Goal: Task Accomplishment & Management: Manage account settings

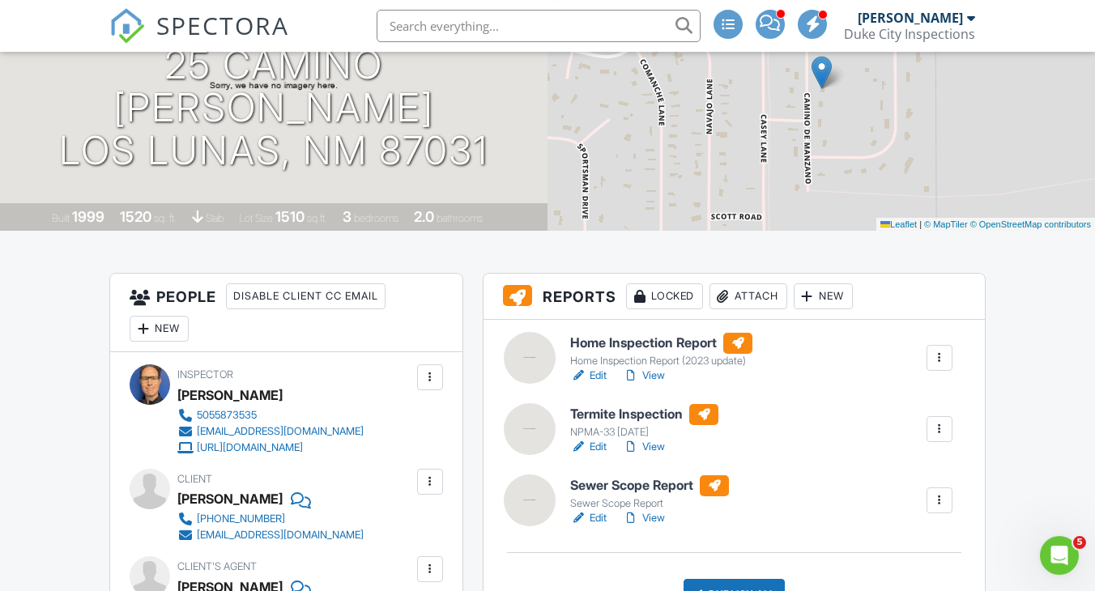
scroll to position [200, 0]
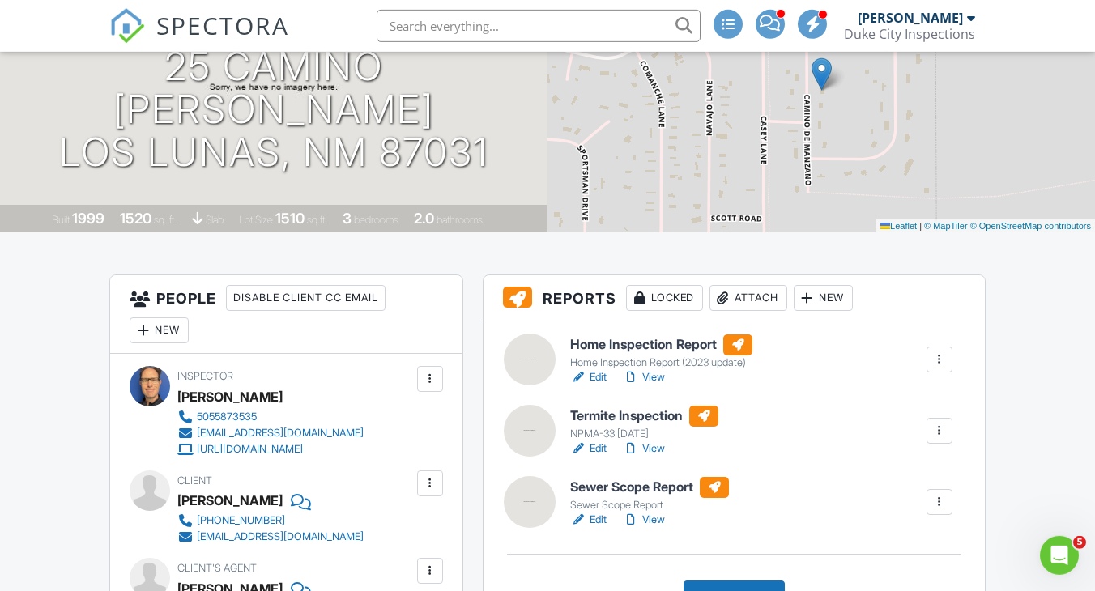
click at [616, 484] on h6 "Sewer Scope Report" at bounding box center [649, 487] width 159 height 21
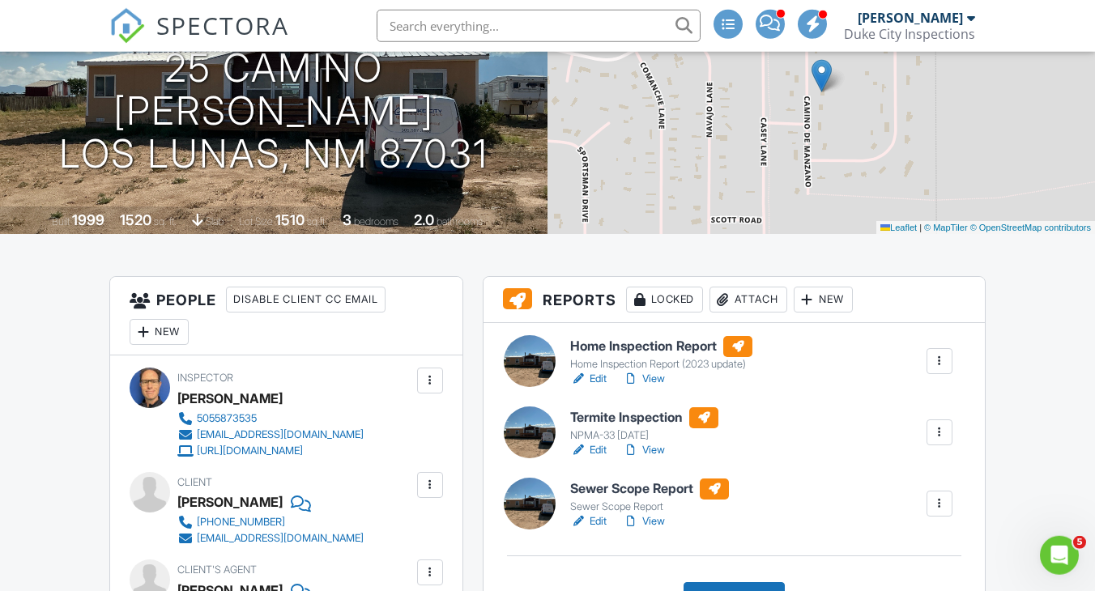
click at [627, 412] on h6 "Termite Inspection" at bounding box center [644, 417] width 148 height 21
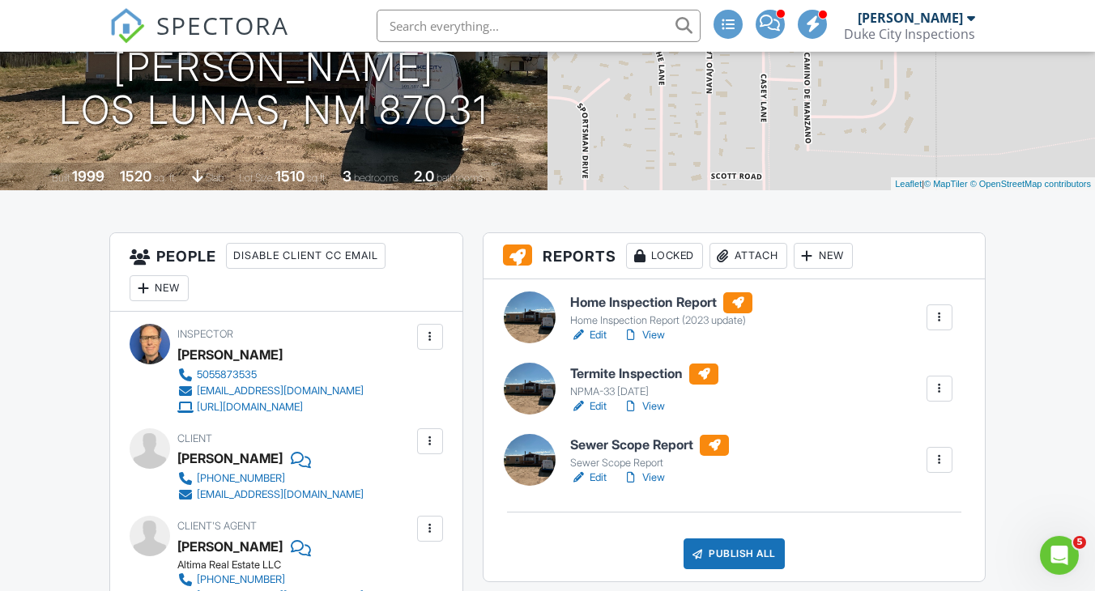
scroll to position [244, 0]
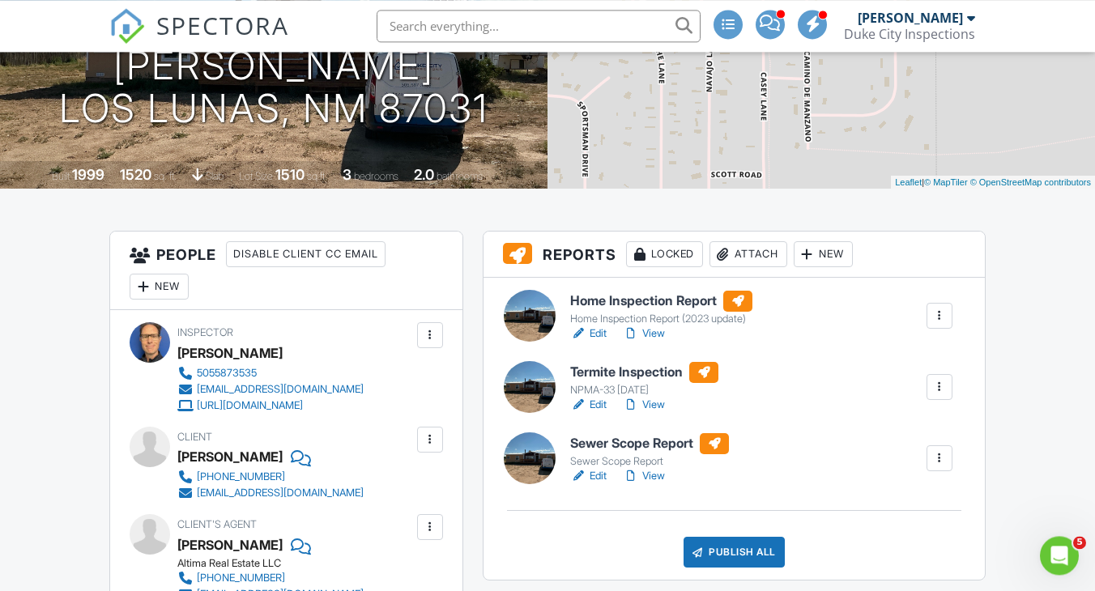
click at [765, 253] on div "Attach" at bounding box center [749, 254] width 78 height 26
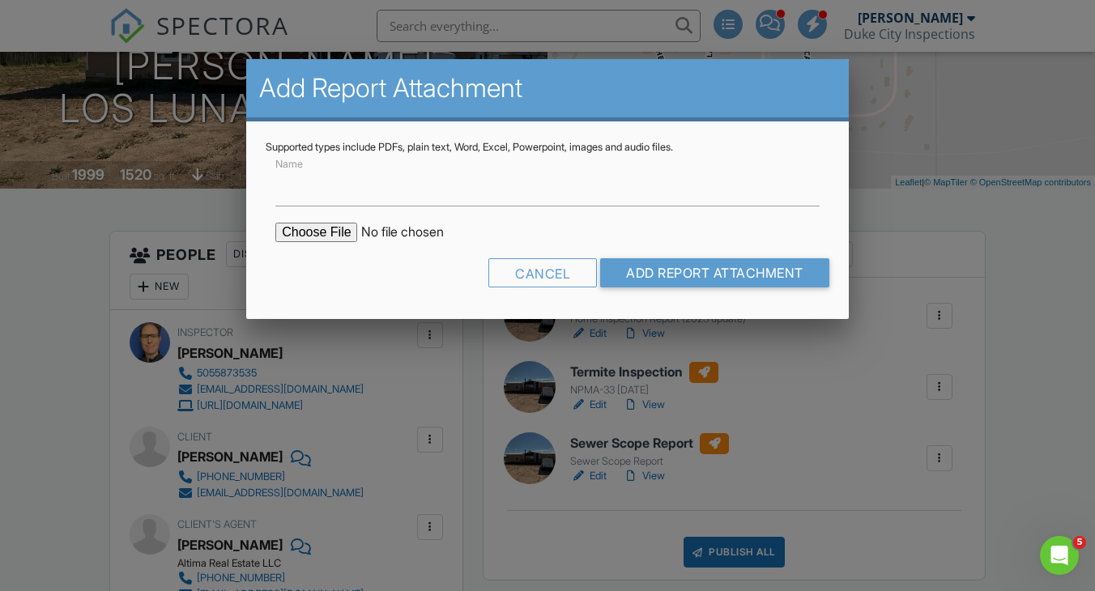
click at [315, 233] on input "file" at bounding box center [412, 232] width 275 height 19
type input "C:\fakepath\25_Camino_De_Manzano___Termite_Inspection.pdf"
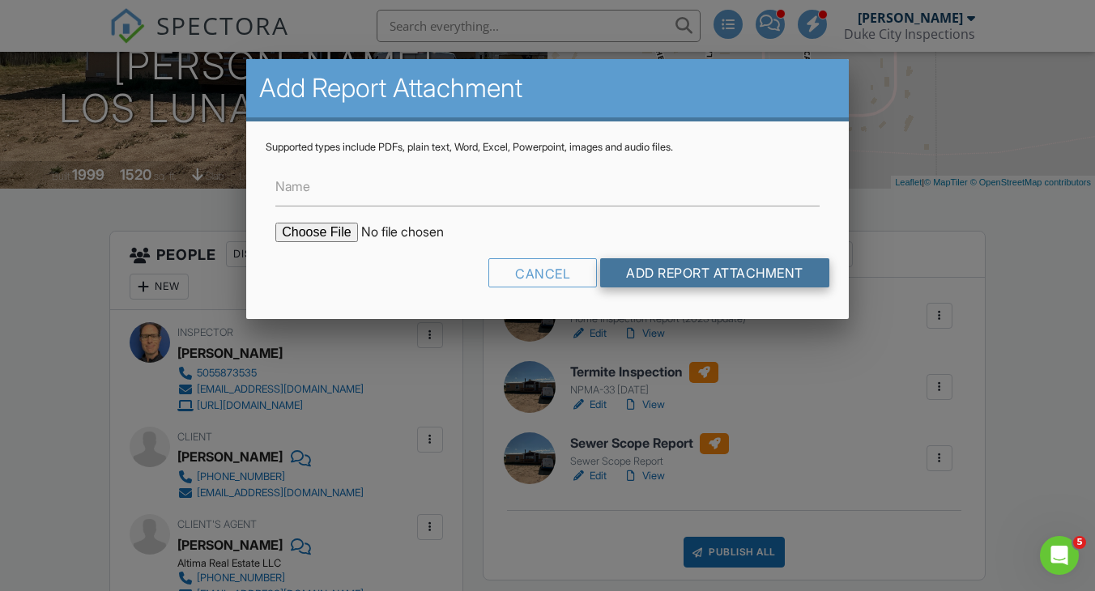
click at [719, 277] on input "Add Report Attachment" at bounding box center [714, 272] width 229 height 29
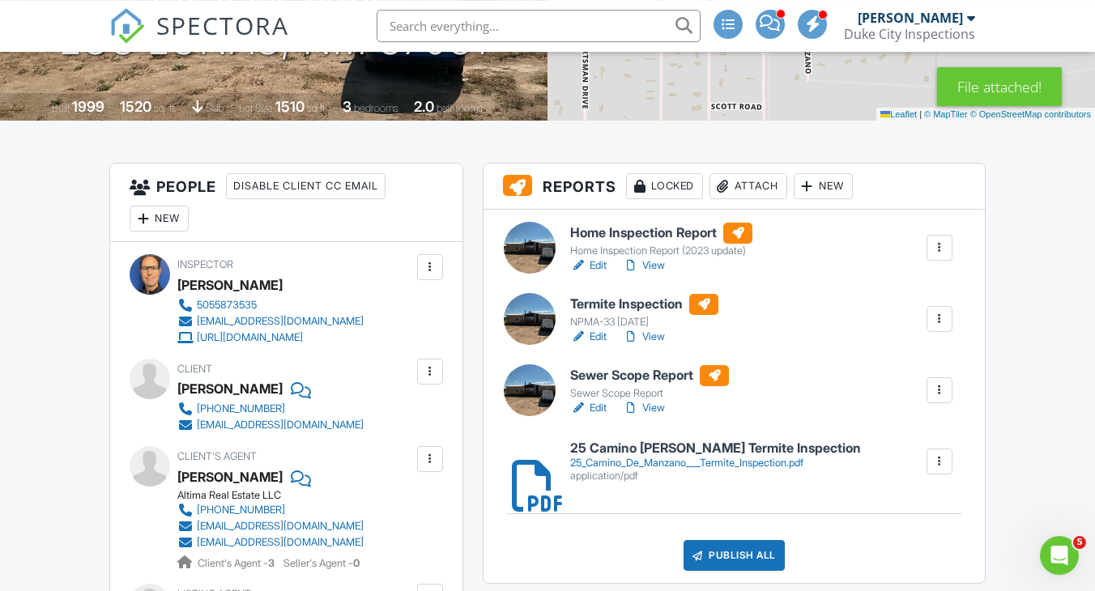
scroll to position [349, 0]
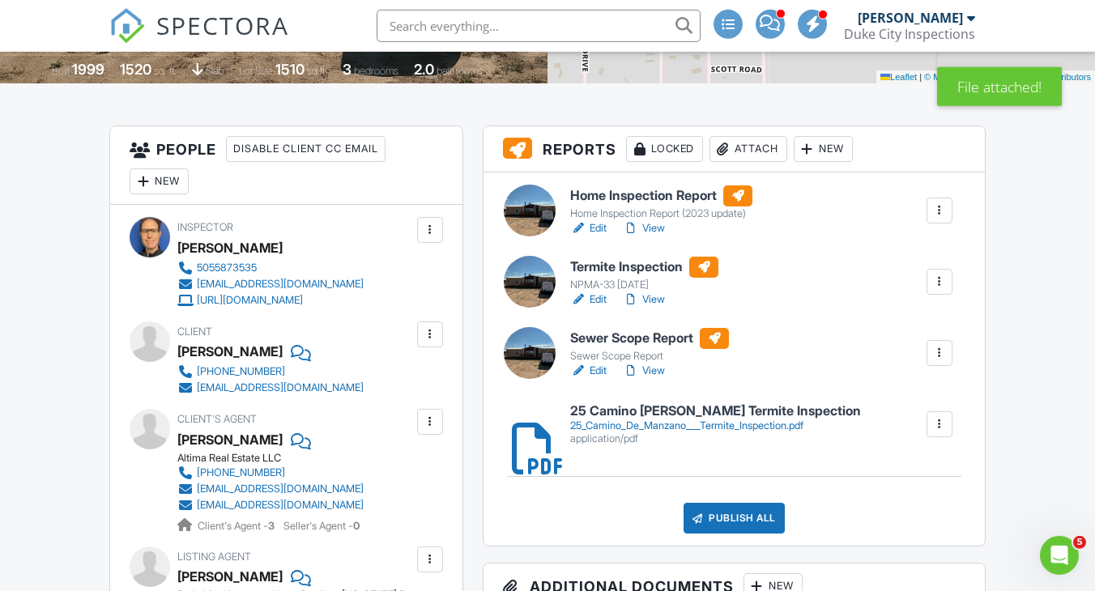
click at [935, 281] on div at bounding box center [940, 282] width 16 height 16
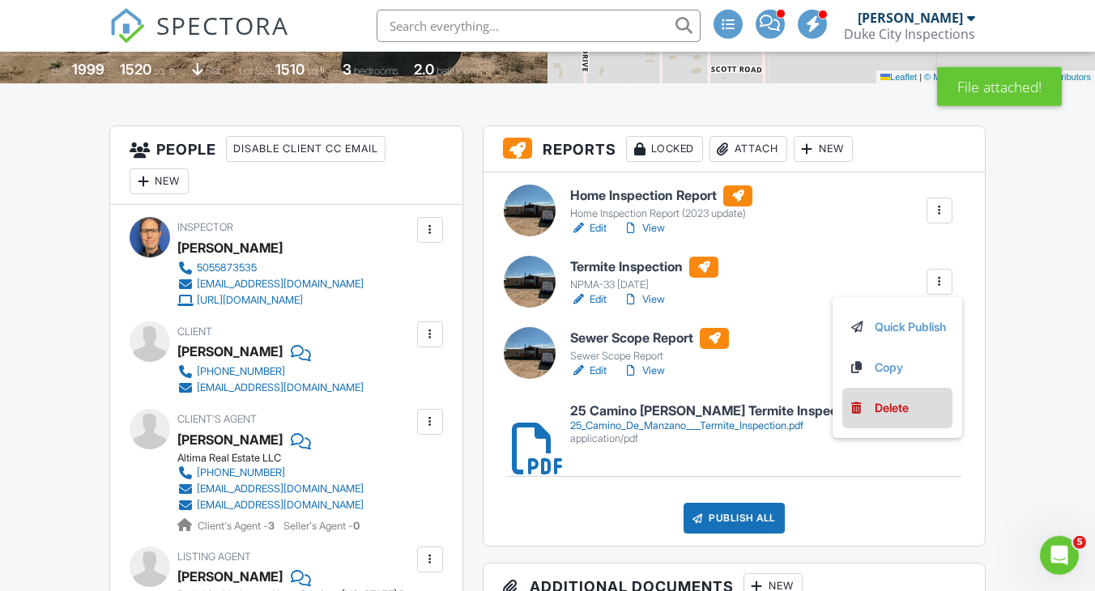
click at [885, 400] on div "Delete" at bounding box center [892, 408] width 34 height 18
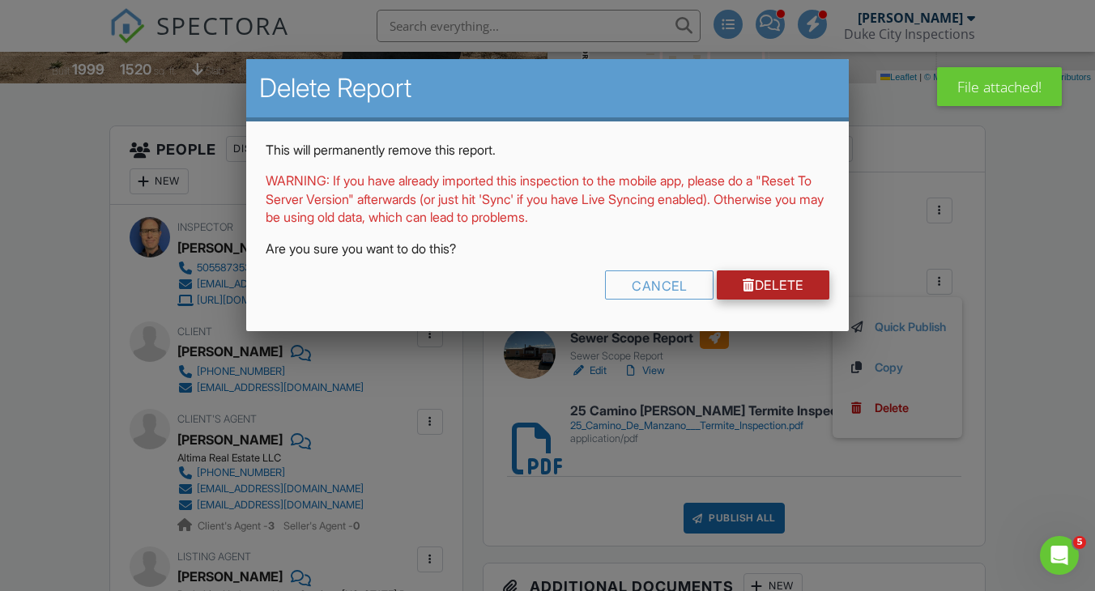
click at [774, 287] on link "Delete" at bounding box center [773, 285] width 113 height 29
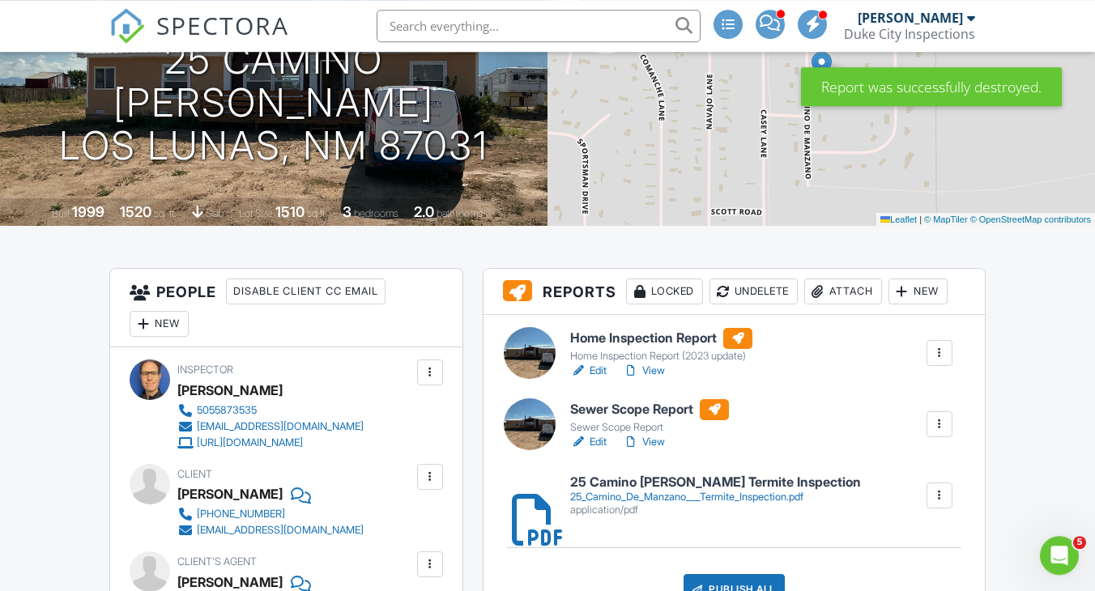
click at [649, 341] on h6 "Home Inspection Report" at bounding box center [661, 338] width 182 height 21
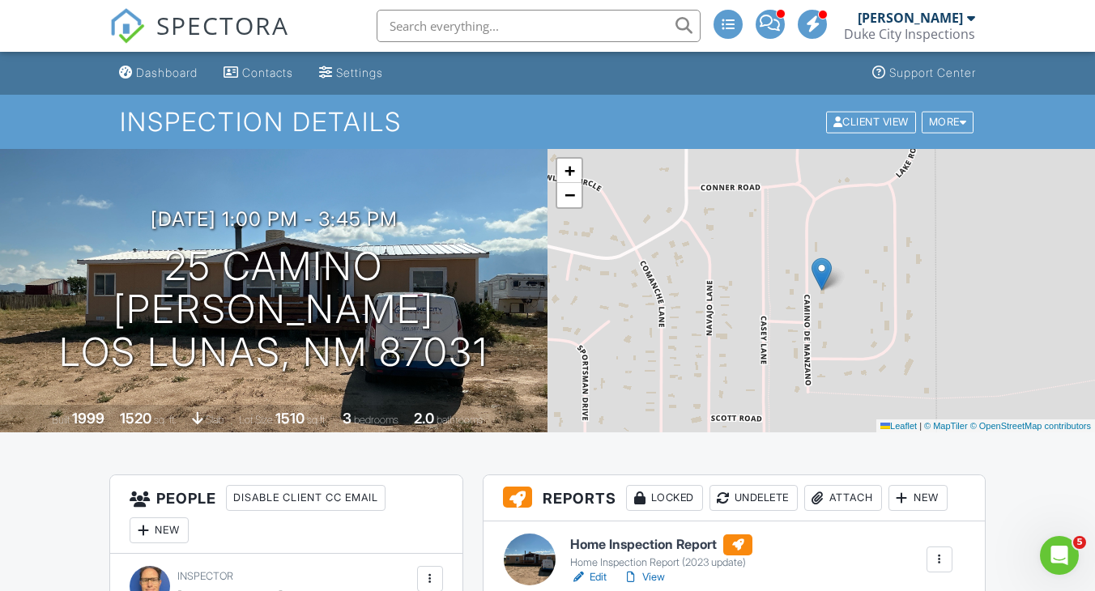
scroll to position [376, 0]
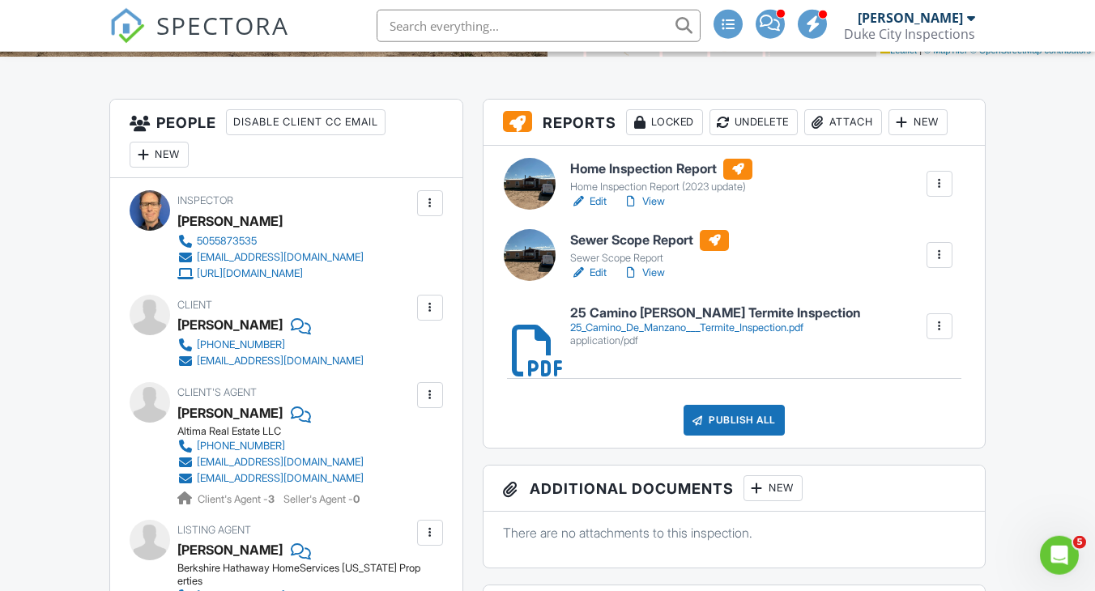
click at [758, 417] on div "Publish All" at bounding box center [734, 420] width 101 height 31
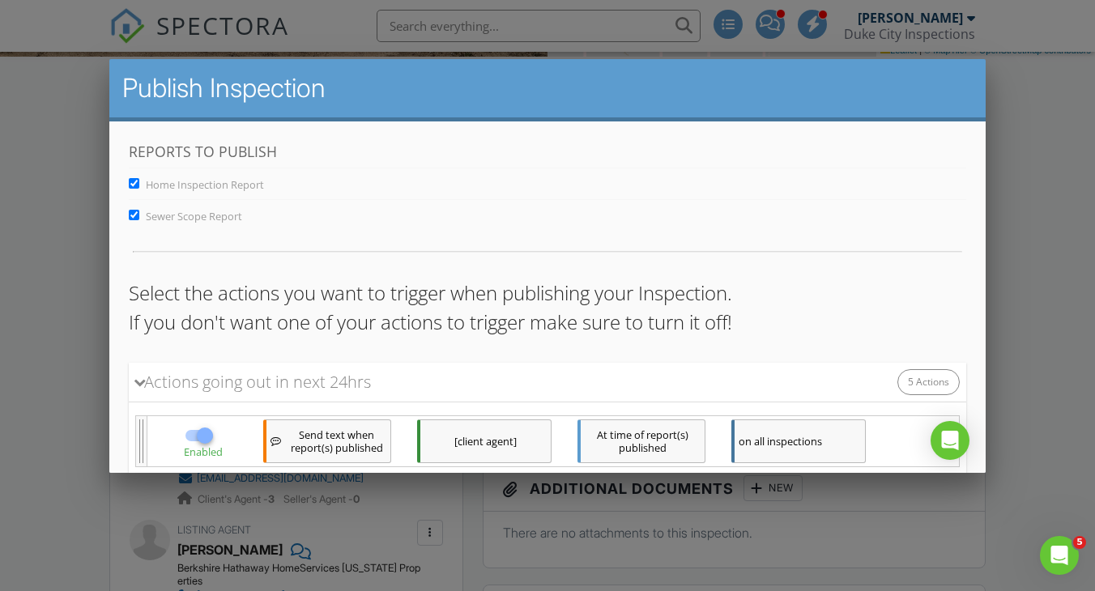
scroll to position [392, 0]
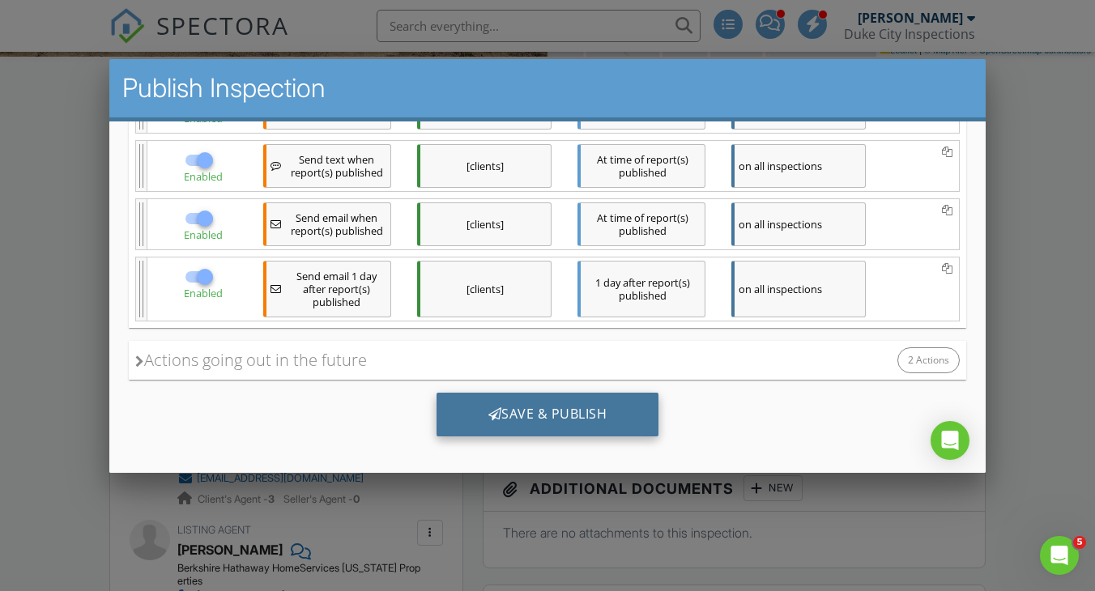
click at [553, 415] on div "Save & Publish" at bounding box center [548, 415] width 223 height 44
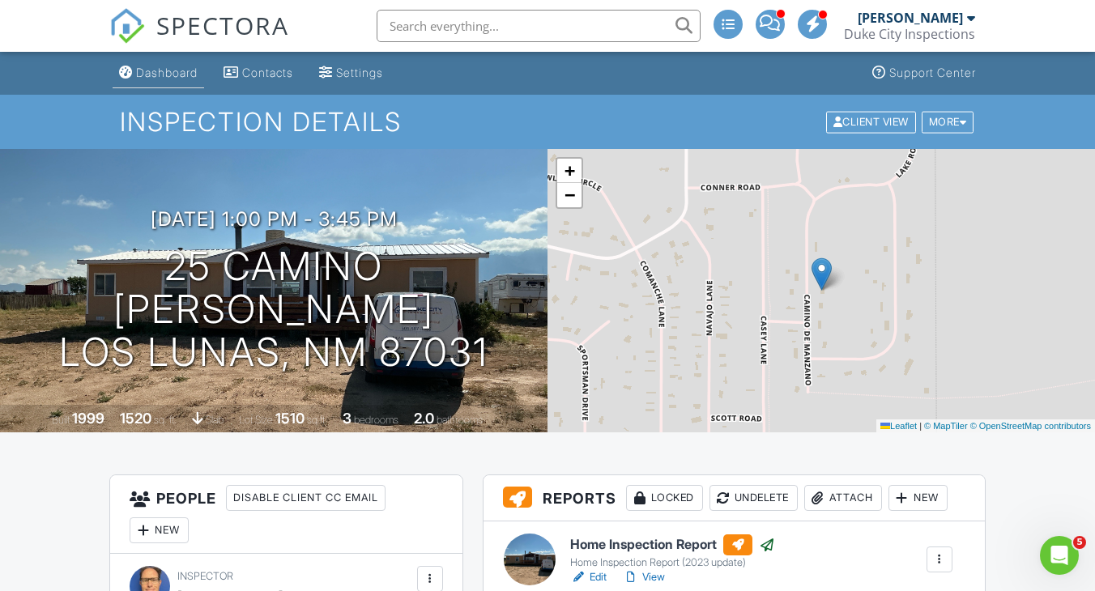
click at [184, 70] on div "Dashboard" at bounding box center [167, 73] width 62 height 14
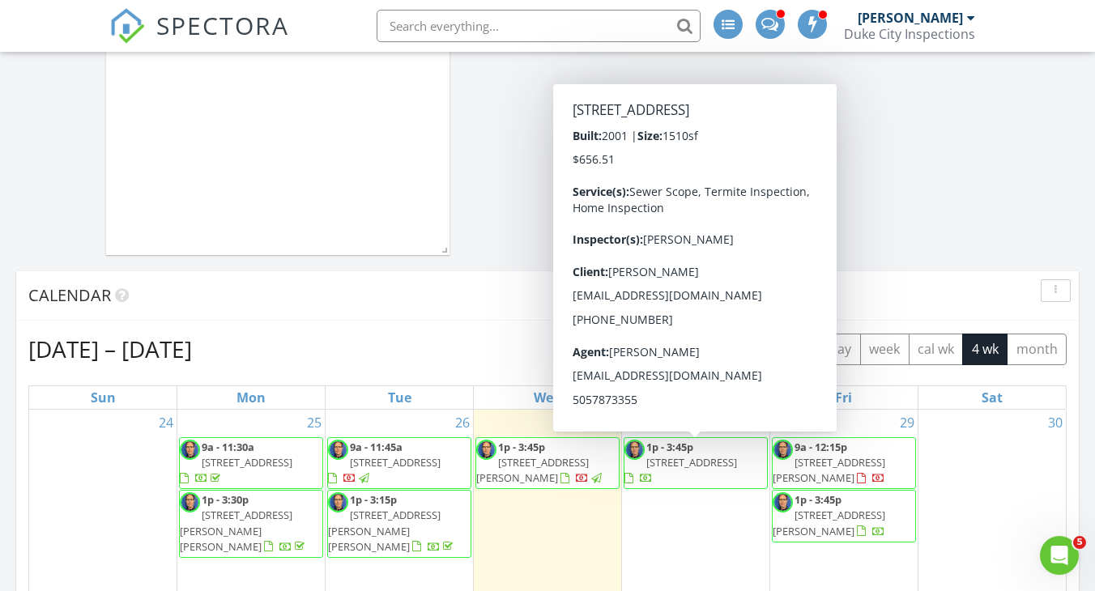
scroll to position [863, 0]
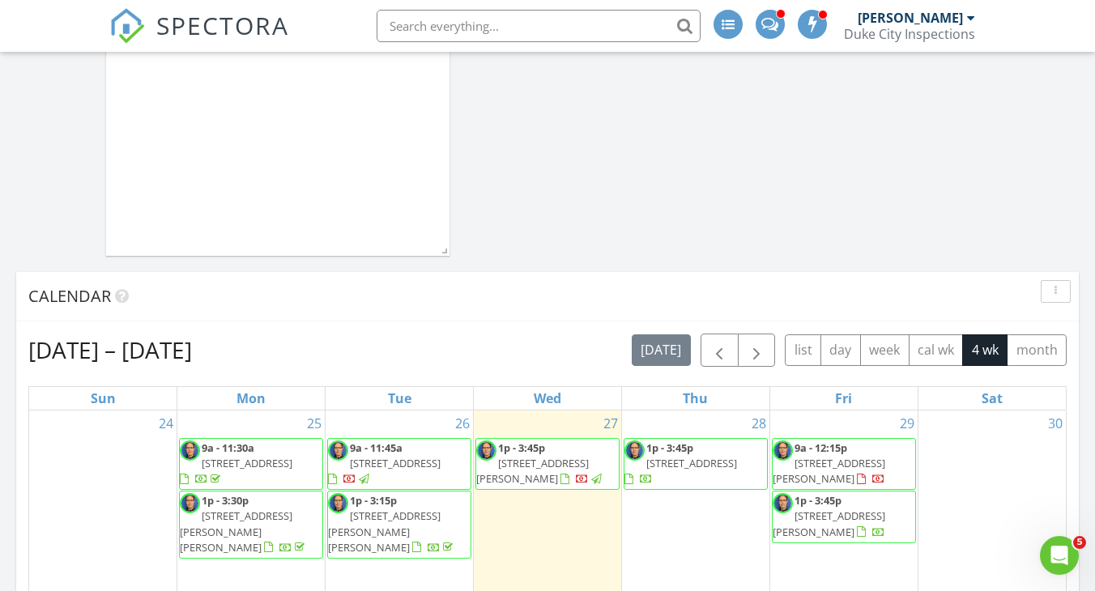
click at [587, 465] on span "[STREET_ADDRESS][PERSON_NAME]" at bounding box center [532, 471] width 113 height 30
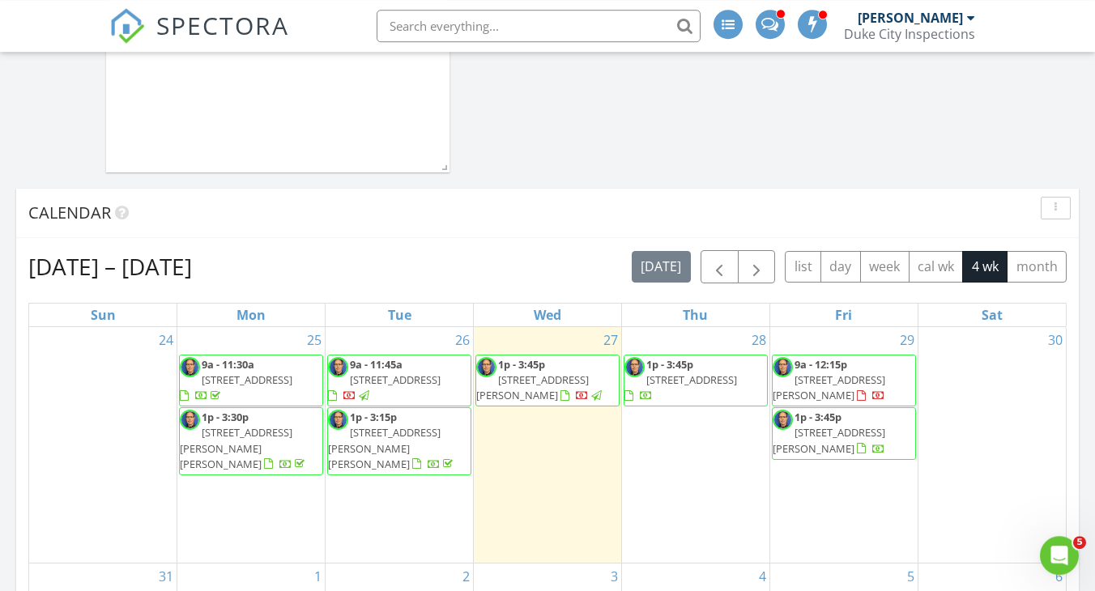
scroll to position [947, 0]
click at [709, 378] on span "523 Talladega St SE, Albuquerque 87123" at bounding box center [691, 379] width 91 height 15
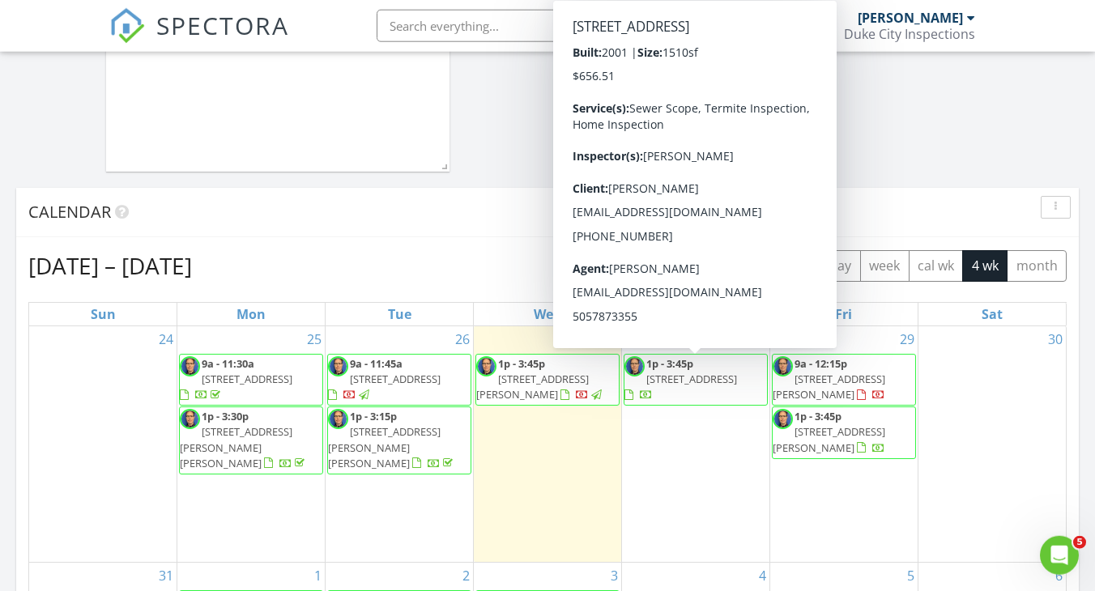
scroll to position [857, 0]
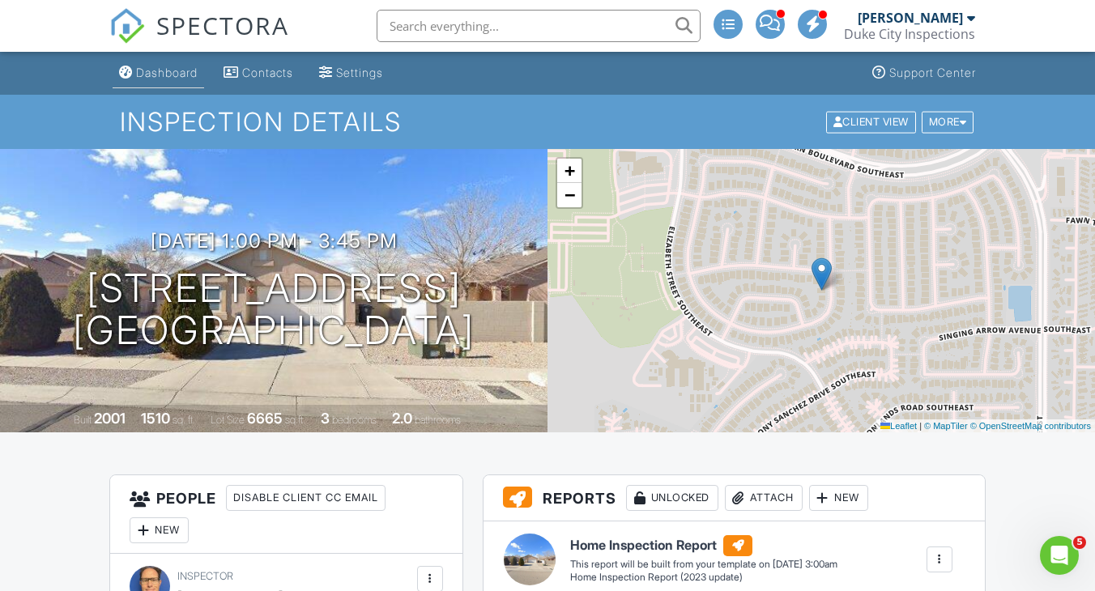
click at [177, 70] on div "Dashboard" at bounding box center [167, 73] width 62 height 14
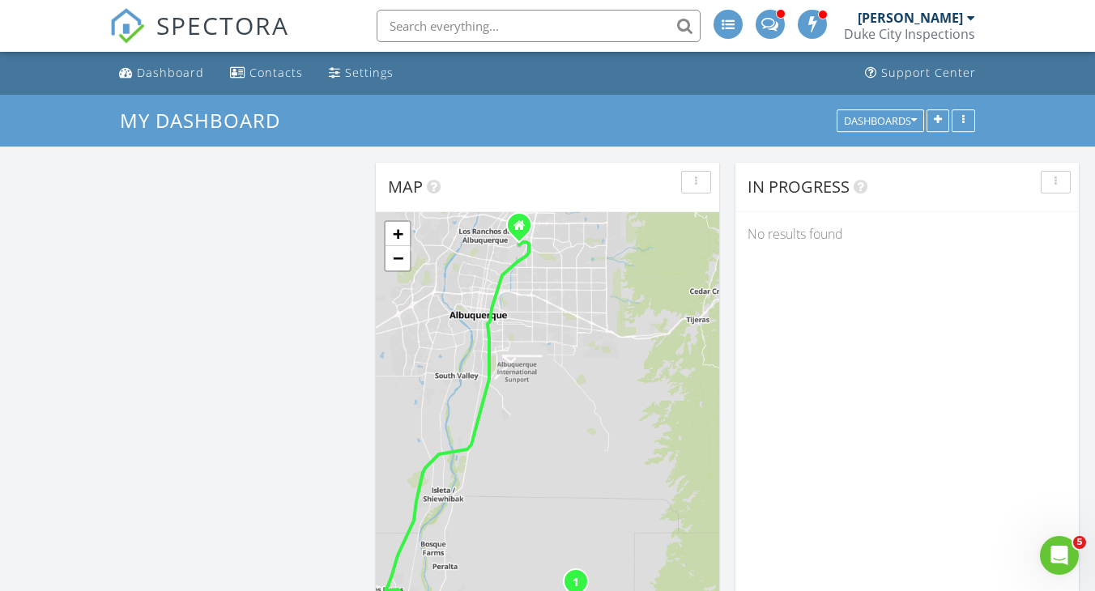
click at [420, 21] on input "text" at bounding box center [539, 26] width 324 height 32
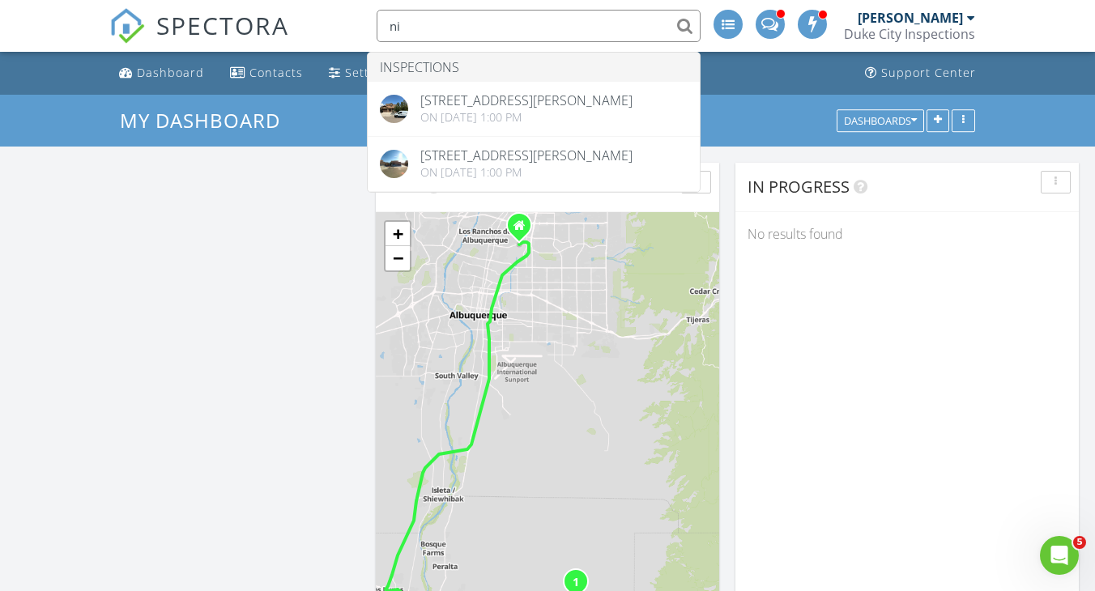
type input "n"
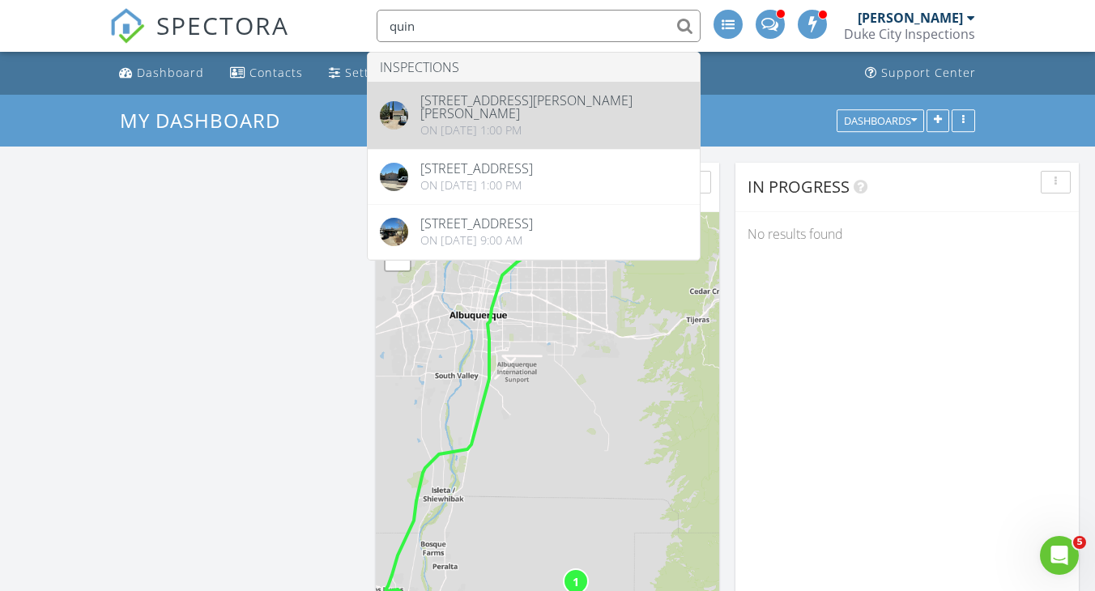
type input "quin"
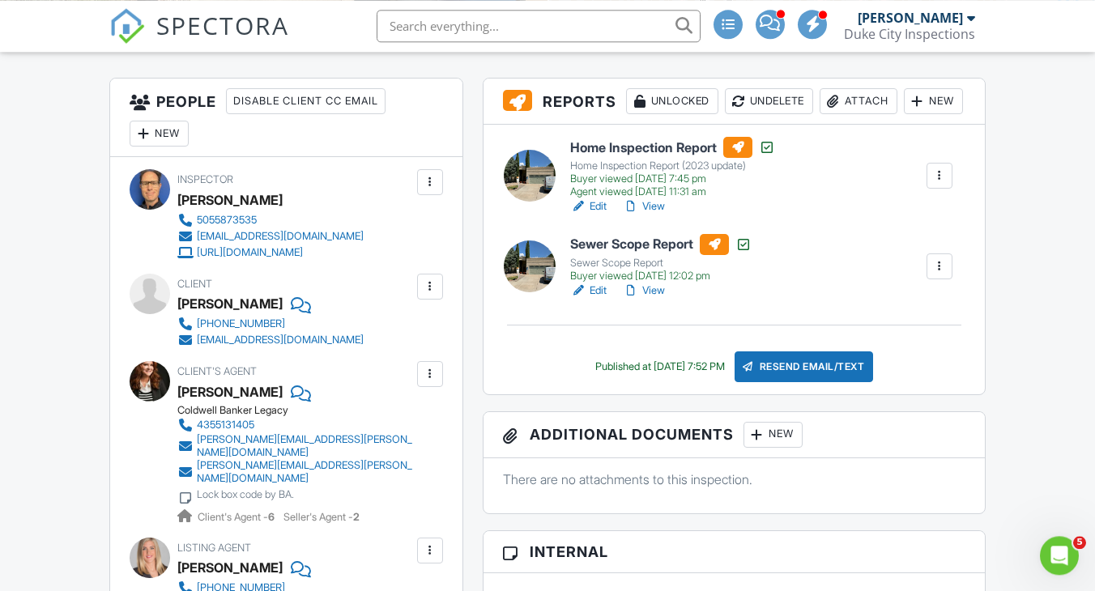
click at [640, 158] on h6 "Home Inspection Report" at bounding box center [672, 147] width 205 height 21
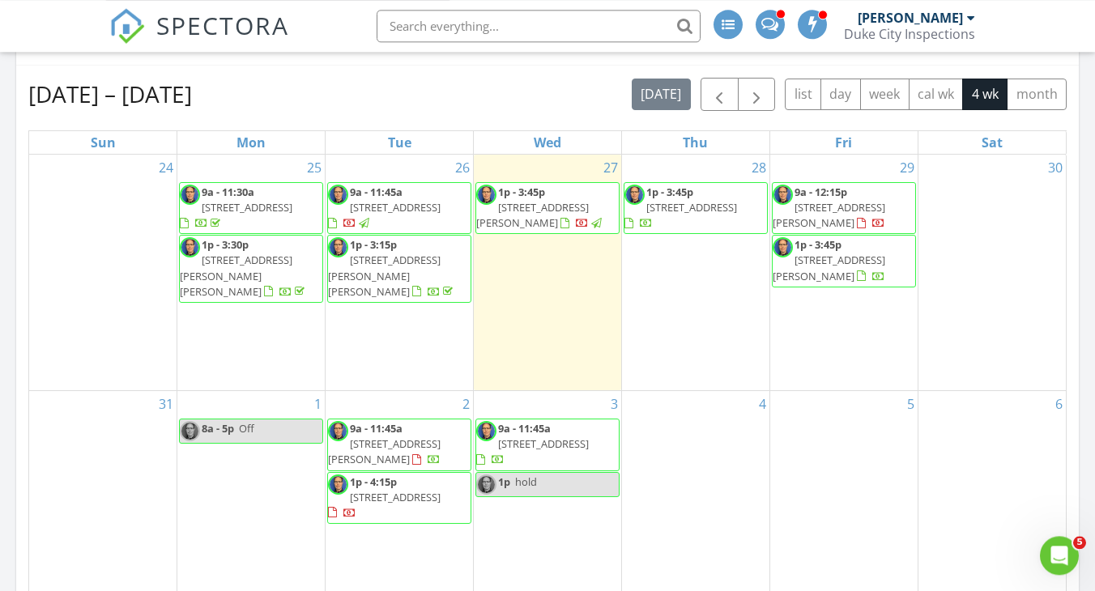
scroll to position [1123, 0]
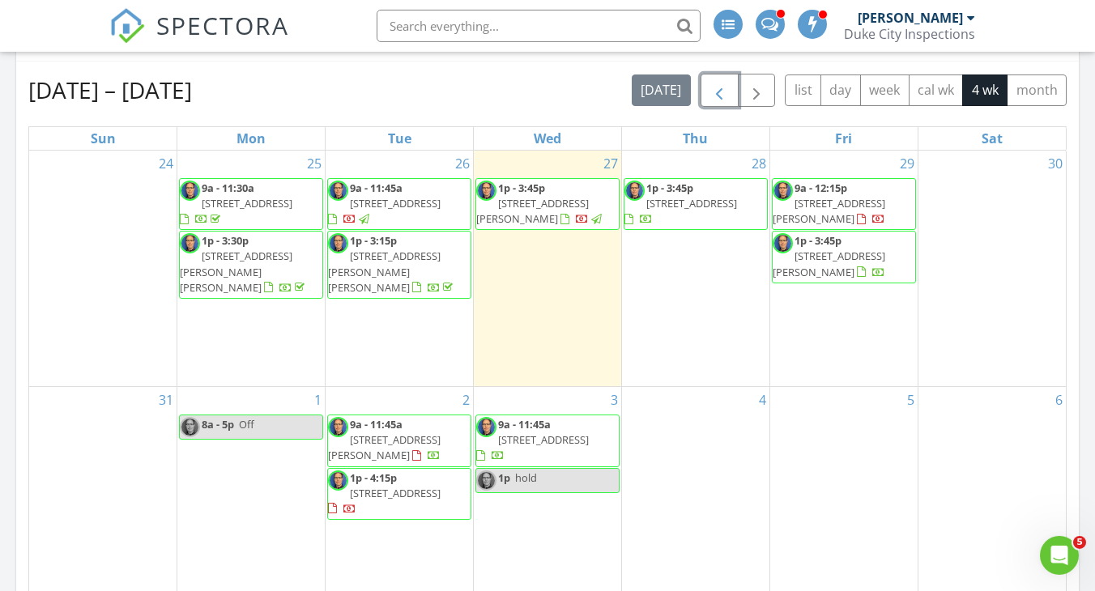
click at [725, 91] on span "button" at bounding box center [719, 90] width 19 height 19
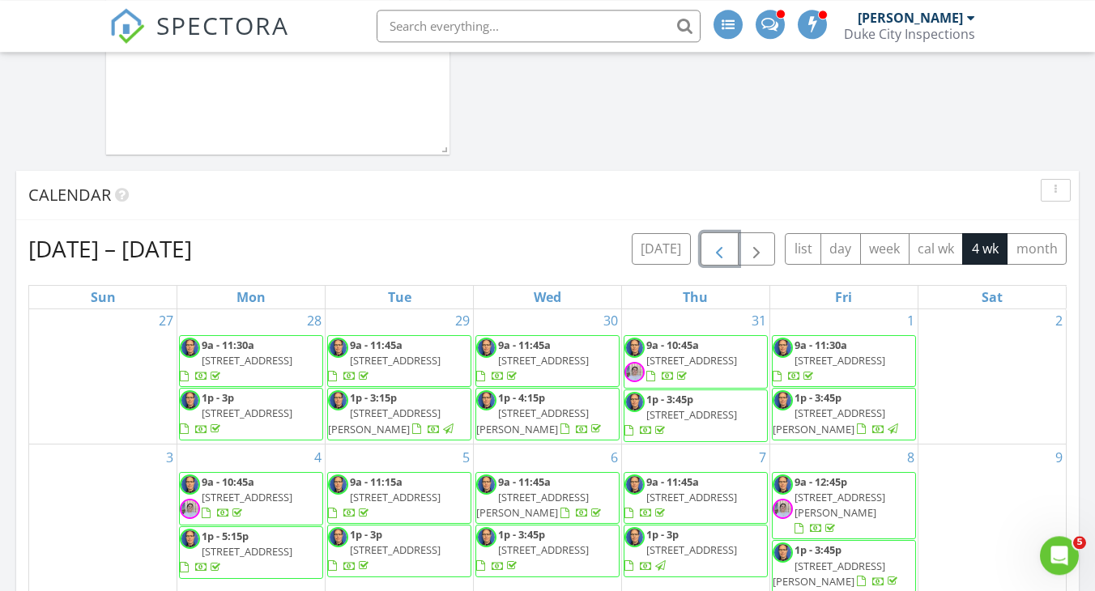
scroll to position [0, 0]
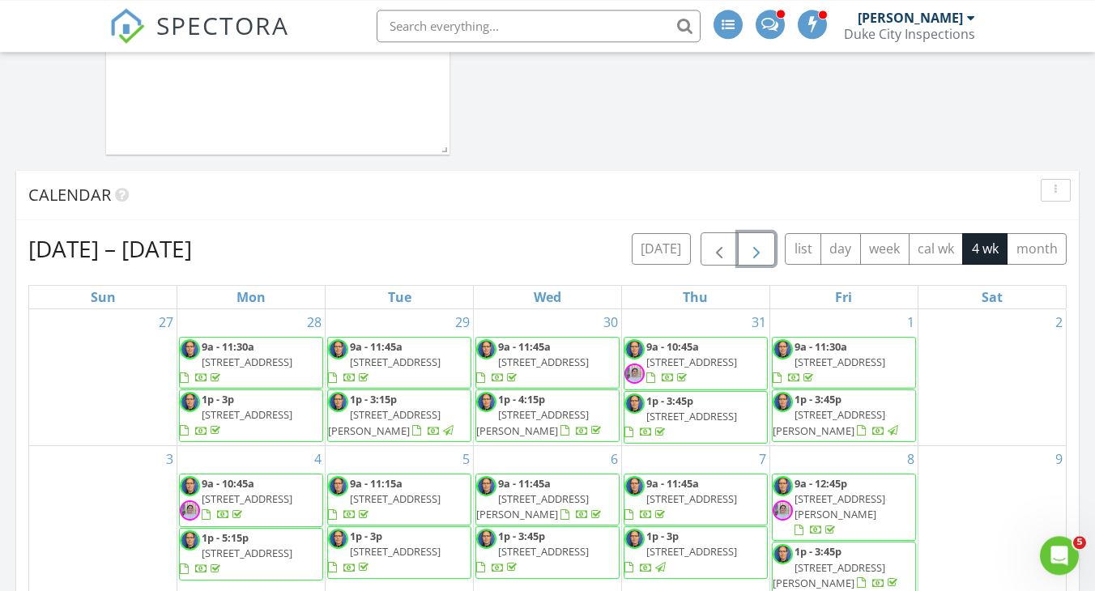
click at [766, 253] on span "button" at bounding box center [756, 249] width 19 height 19
